Goal: Transaction & Acquisition: Obtain resource

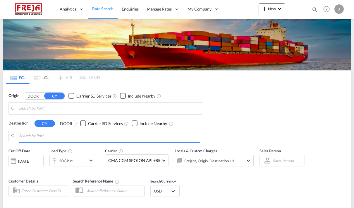
type input "[GEOGRAPHIC_DATA] ([GEOGRAPHIC_DATA]), [GEOGRAPHIC_DATA]"
type input "Jeddah, SAJED"
click at [43, 77] on md-tab-item "LCL" at bounding box center [41, 77] width 23 height 13
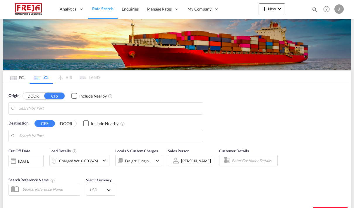
type input "Qingdao Pt, SD, CNQDG"
type input "[GEOGRAPHIC_DATA] ([GEOGRAPHIC_DATA]), [GEOGRAPHIC_DATA]"
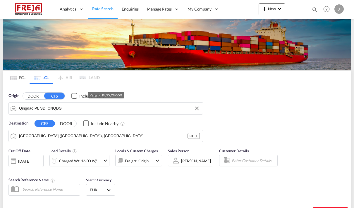
click at [28, 109] on input "Qingdao Pt, SD, CNQDG" at bounding box center [109, 108] width 181 height 9
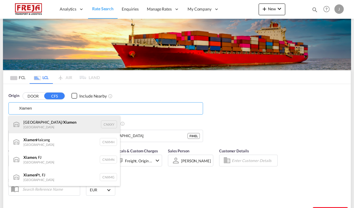
click at [26, 124] on div "[GEOGRAPHIC_DATA]/ Xiamen [GEOGRAPHIC_DATA] CNXXY" at bounding box center [64, 125] width 111 height 18
type input "[GEOGRAPHIC_DATA]/[GEOGRAPHIC_DATA], CNXXY"
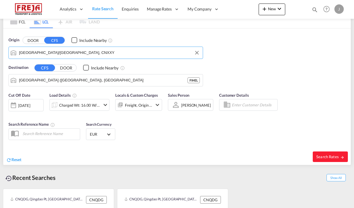
scroll to position [56, 0]
click at [64, 106] on div "Charged Wt: 16.00 W/M" at bounding box center [79, 105] width 41 height 8
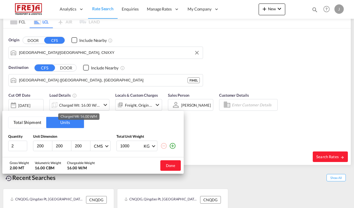
click at [18, 124] on button "Total Shipment" at bounding box center [27, 122] width 38 height 11
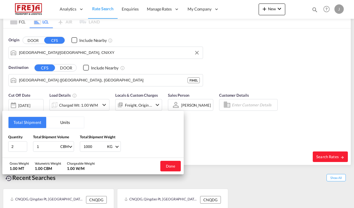
click at [44, 148] on input "1" at bounding box center [47, 146] width 23 height 10
type input "19.26"
type input "1928"
click at [169, 167] on button "Done" at bounding box center [170, 166] width 20 height 11
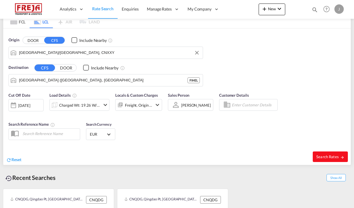
click at [333, 160] on button "Search Rates" at bounding box center [330, 156] width 35 height 11
type input "CNXXY to FIHEL / [DATE]"
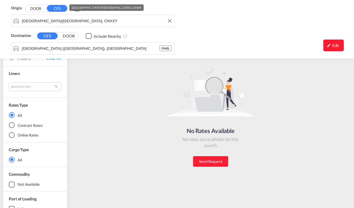
click at [30, 20] on div "Origin DOOR CFS Include Nearby Xiangyu Terminal/Xiamen, CNXXY Destination CFS D…" at bounding box center [177, 29] width 354 height 59
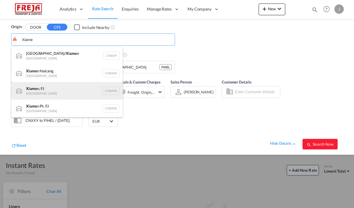
click at [30, 93] on div "Xiame n, FJ China CNXMN" at bounding box center [66, 91] width 111 height 18
type input "Xiamen, FJ, CNXMN"
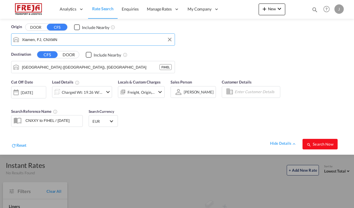
click at [325, 145] on span "Search Now" at bounding box center [320, 144] width 27 height 5
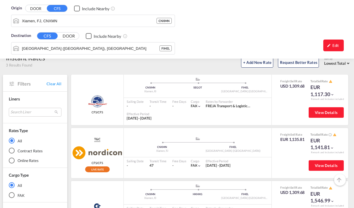
scroll to position [28, 0]
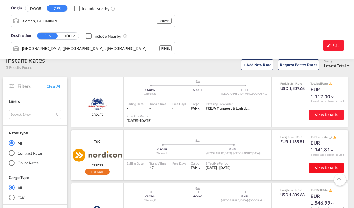
click at [325, 168] on span "View Details" at bounding box center [326, 167] width 23 height 5
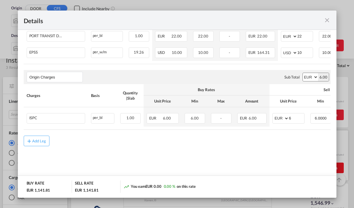
scroll to position [247, 0]
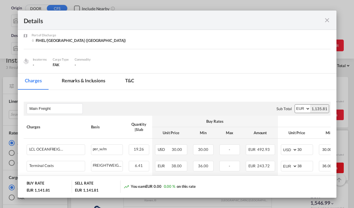
click at [325, 18] on md-icon "icon-close fg-AAA8AD m-0 cursor" at bounding box center [327, 20] width 7 height 7
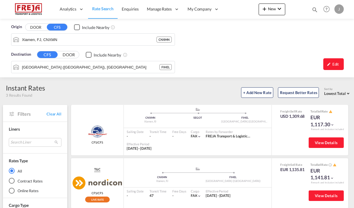
scroll to position [0, 0]
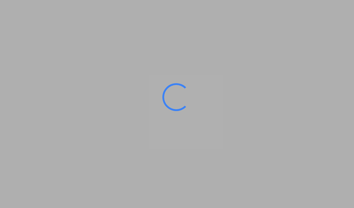
click at [306, 113] on ms-splash-screen at bounding box center [177, 104] width 354 height 208
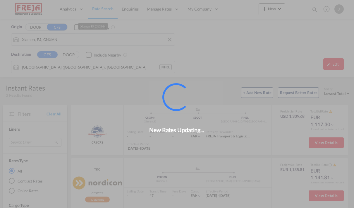
click at [38, 39] on div "New Rates Updating..." at bounding box center [177, 104] width 354 height 208
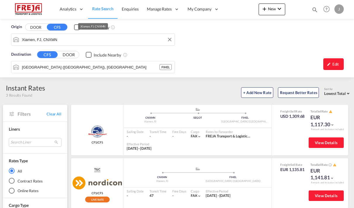
click at [35, 41] on div "Origin DOOR CFS Include Nearby Xiamen, FJ, CNXMN Destination CFS DOOR Include N…" at bounding box center [177, 48] width 354 height 59
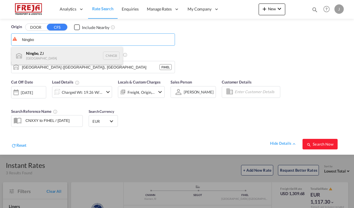
click at [30, 59] on div "Ningbo , ZJ China CNNGB" at bounding box center [66, 56] width 111 height 18
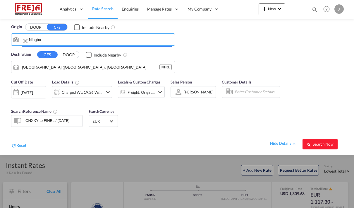
type input "Ningbo, ZJ, CNNGB"
click at [72, 95] on div "Charged Wt: 19.26 W/M" at bounding box center [82, 92] width 41 height 8
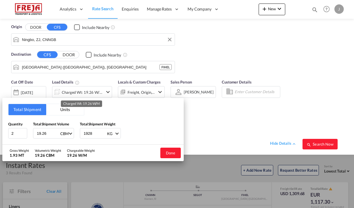
click at [47, 136] on input "19.26" at bounding box center [47, 133] width 23 height 10
type input "1"
type input "15.13"
click at [93, 132] on input "1928" at bounding box center [94, 133] width 23 height 10
click at [92, 133] on input "1928" at bounding box center [94, 133] width 23 height 10
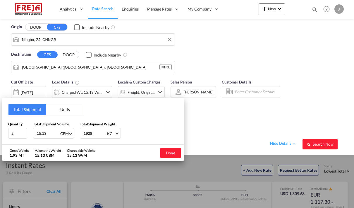
click at [91, 135] on input "1928" at bounding box center [94, 133] width 23 height 10
type input "1785"
click at [169, 153] on button "Done" at bounding box center [170, 153] width 20 height 11
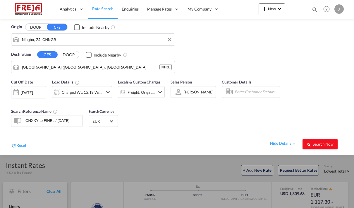
click at [322, 146] on span "Search Now" at bounding box center [320, 144] width 27 height 5
